Goal: Information Seeking & Learning: Learn about a topic

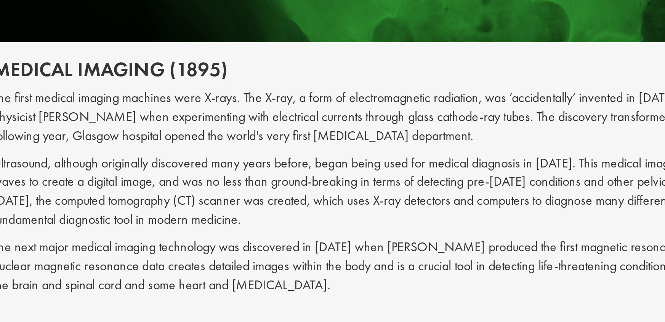
scroll to position [813, 0]
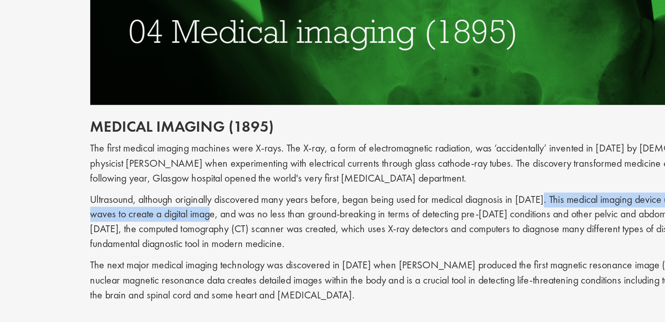
drag, startPoint x: 467, startPoint y: 238, endPoint x: 275, endPoint y: 252, distance: 192.1
click at [275, 252] on p "Ultrasound, although originally discovered many years before, began being used …" at bounding box center [401, 263] width 403 height 35
copy p "This medical imaging device uses high frequency sound waves to create a digital…"
click at [355, 219] on p "The first medical imaging machines were X-rays. The X-ray, a form of electromag…" at bounding box center [401, 229] width 403 height 26
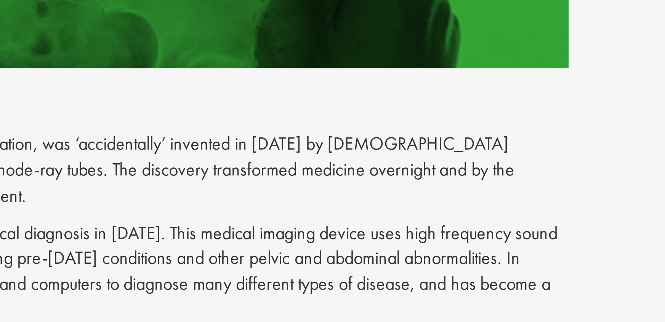
scroll to position [813, 0]
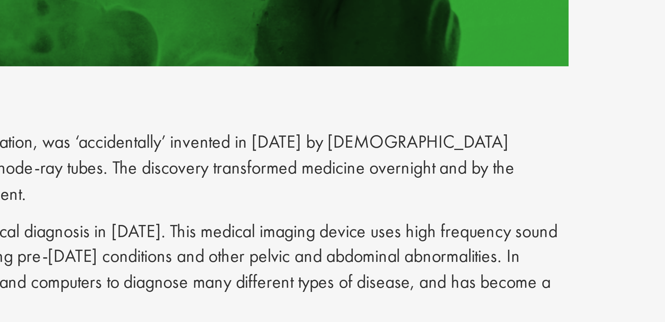
click at [518, 217] on p "The first medical imaging machines were X-rays. The X-ray, a form of electromag…" at bounding box center [401, 230] width 403 height 26
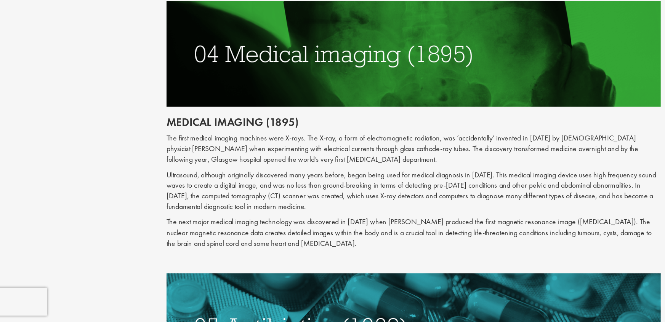
scroll to position [864, 0]
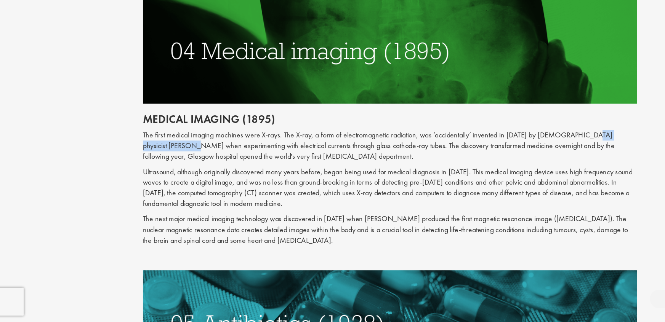
drag, startPoint x: 559, startPoint y: 162, endPoint x: 238, endPoint y: 170, distance: 321.5
click at [238, 170] on p "The first medical imaging machines were X-rays. The X-ray, a form of electromag…" at bounding box center [401, 178] width 403 height 26
copy p "[PERSON_NAME]"
click at [326, 165] on p "The first medical imaging machines were X-rays. The X-ray, a form of electromag…" at bounding box center [401, 178] width 403 height 26
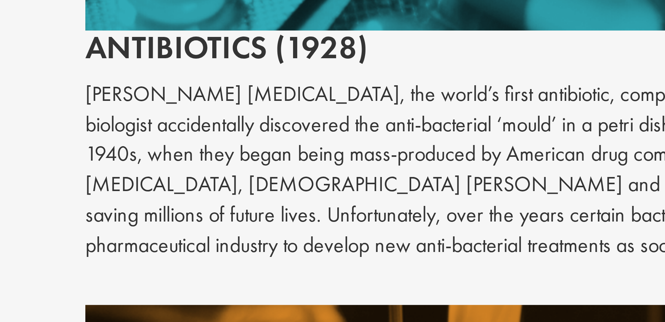
scroll to position [1074, 0]
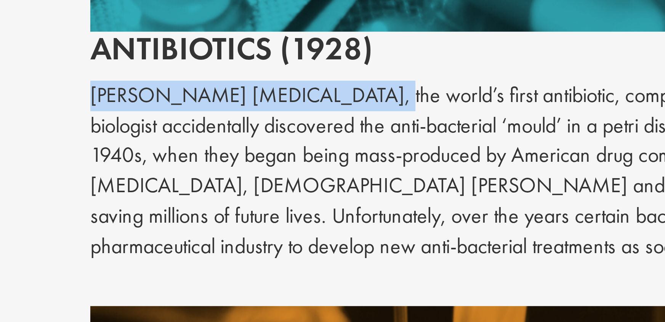
drag, startPoint x: 200, startPoint y: 166, endPoint x: 270, endPoint y: 168, distance: 70.5
click at [270, 171] on p "[PERSON_NAME] [MEDICAL_DATA], the world’s first antibiotic, completely revoluti…" at bounding box center [401, 197] width 403 height 52
copy p "[PERSON_NAME] [MEDICAL_DATA]"
click at [276, 173] on p "[PERSON_NAME] [MEDICAL_DATA], the world’s first antibiotic, completely revoluti…" at bounding box center [401, 197] width 403 height 52
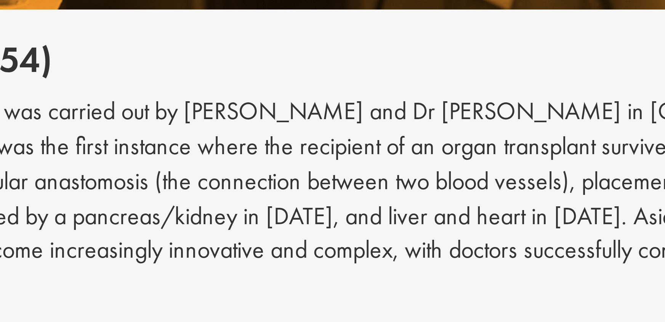
scroll to position [1293, 0]
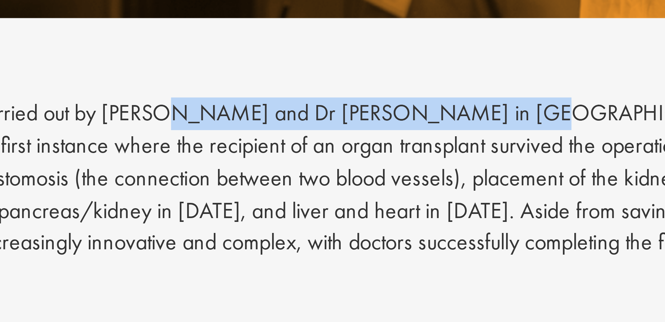
drag, startPoint x: 376, startPoint y: 120, endPoint x: 468, endPoint y: 120, distance: 91.8
click at [468, 124] on p "In [DATE], the first successful kidney transplant was carried out by [PERSON_NA…" at bounding box center [401, 150] width 403 height 52
copy p "[PERSON_NAME] and Dr [PERSON_NAME]"
click at [420, 137] on p "In [DATE], the first successful kidney transplant was carried out by [PERSON_NA…" at bounding box center [401, 150] width 403 height 52
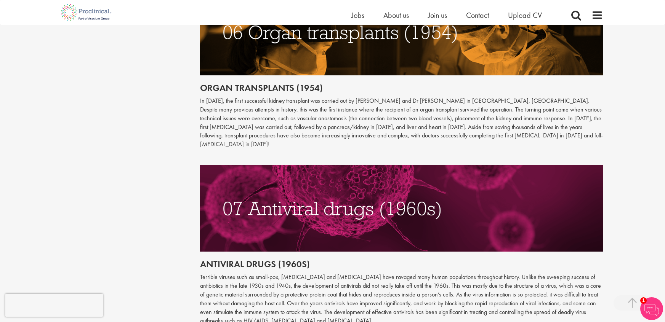
click at [309, 165] on img at bounding box center [401, 208] width 403 height 86
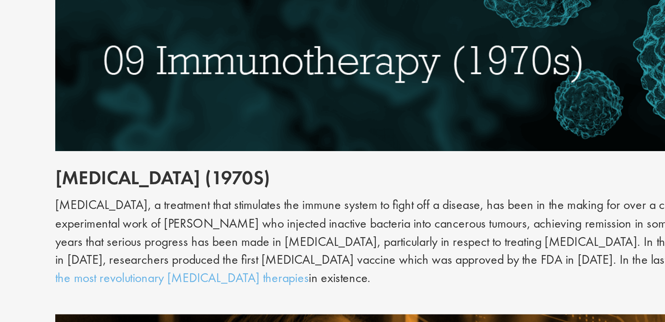
scroll to position [1693, 0]
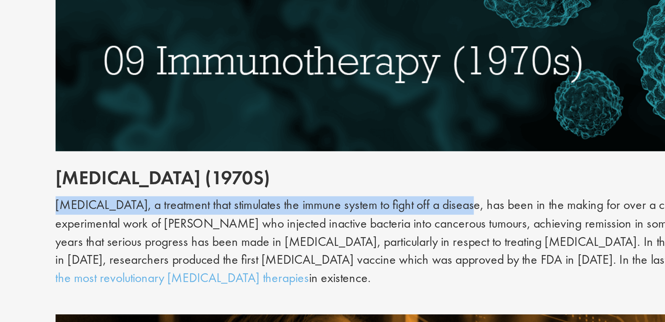
drag, startPoint x: 200, startPoint y: 229, endPoint x: 393, endPoint y: 232, distance: 193.5
click at [393, 242] on div "[MEDICAL_DATA], a treatment that stimulates the immune system to fight off a di…" at bounding box center [401, 263] width 403 height 43
copy div "[MEDICAL_DATA], a treatment that stimulates the immune system to fight off a di…"
click at [348, 248] on div "[MEDICAL_DATA], a treatment that stimulates the immune system to fight off a di…" at bounding box center [401, 263] width 403 height 43
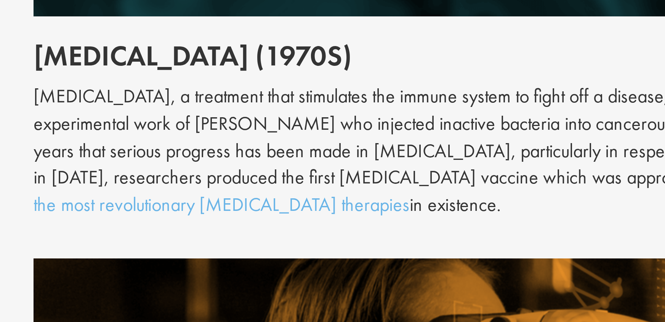
scroll to position [1700, 0]
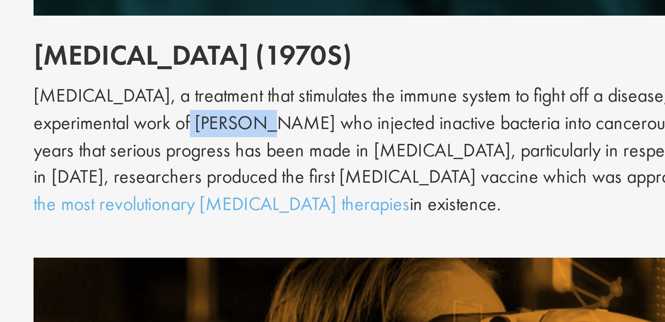
drag, startPoint x: 251, startPoint y: 232, endPoint x: 273, endPoint y: 232, distance: 22.1
click at [273, 235] on div "[MEDICAL_DATA], a treatment that stimulates the immune system to fight off a di…" at bounding box center [401, 256] width 403 height 43
copy div "[PERSON_NAME]"
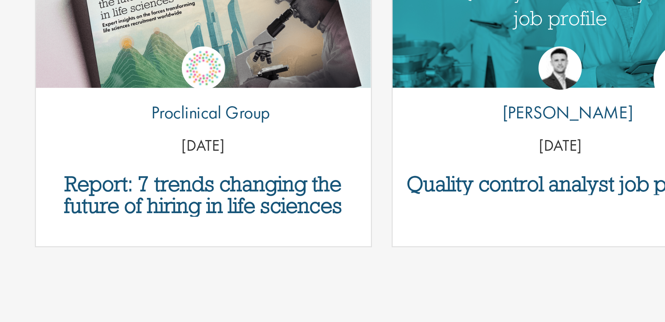
scroll to position [2224, 0]
